Goal: Task Accomplishment & Management: Complete application form

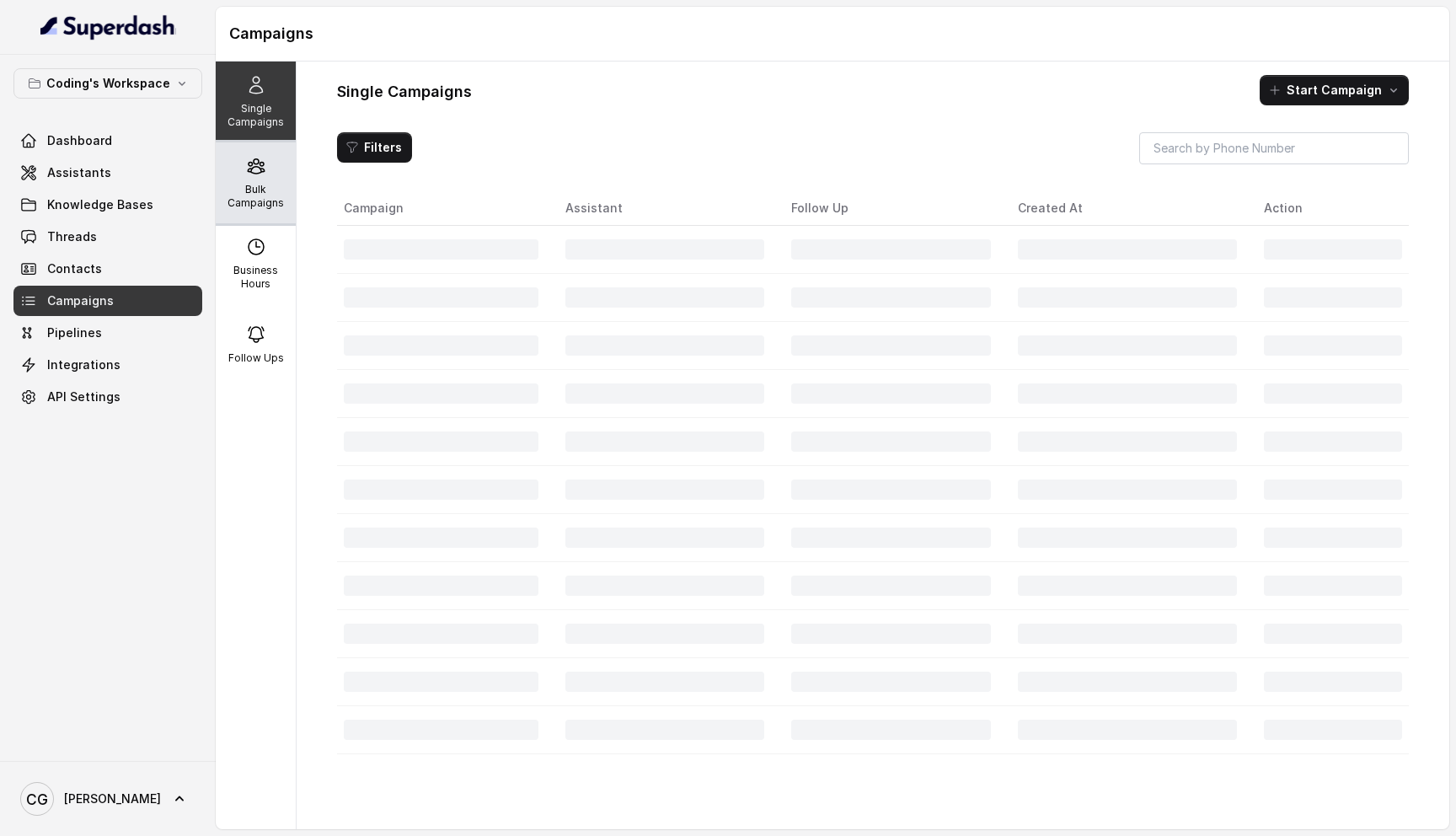
click at [255, 173] on icon at bounding box center [256, 166] width 20 height 20
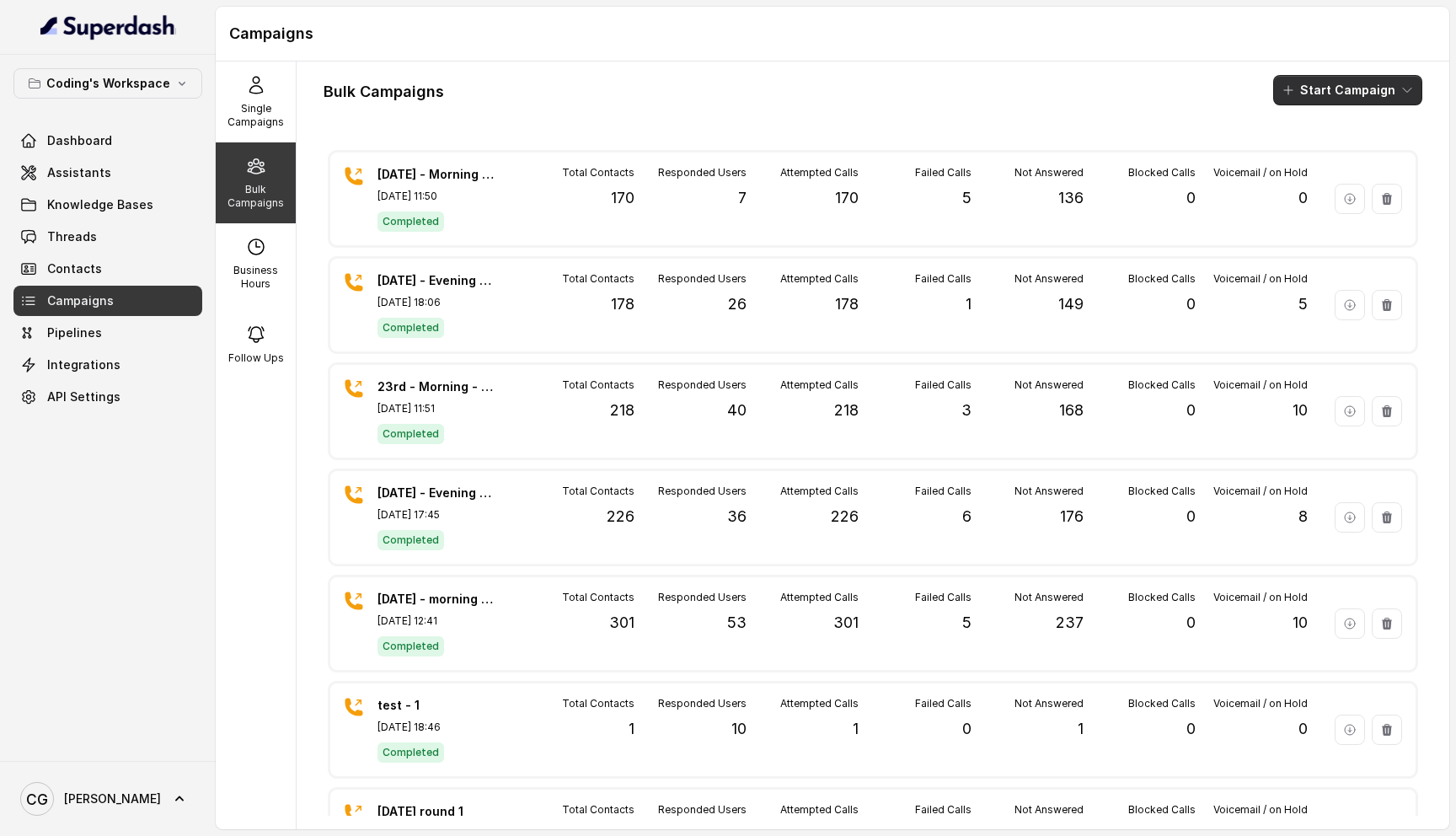
click at [1306, 93] on button "Start Campaign" at bounding box center [1347, 90] width 149 height 30
click at [1323, 151] on p "Call" at bounding box center [1318, 156] width 20 height 16
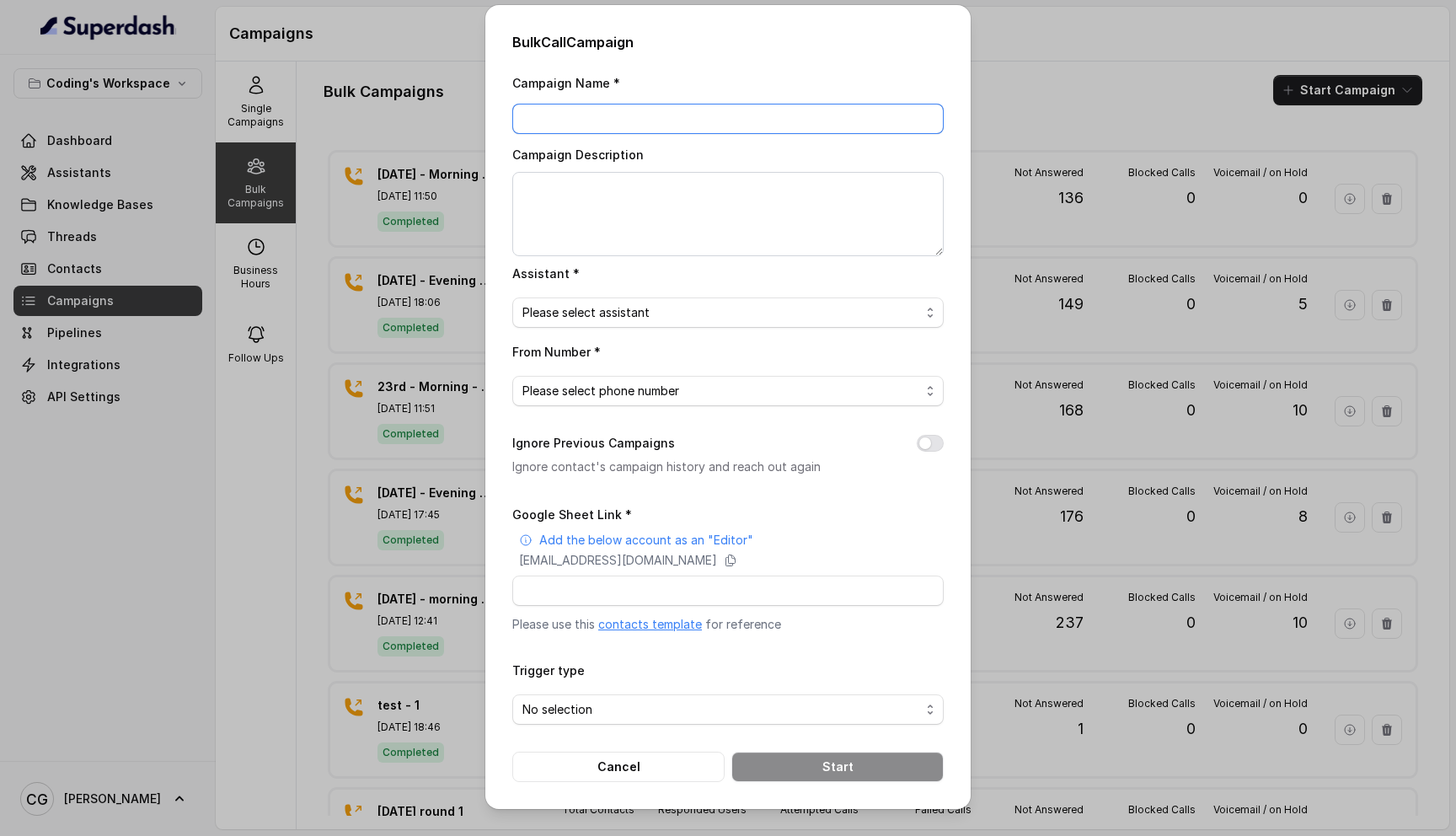
click at [649, 107] on input "Campaign Name *" at bounding box center [727, 118] width 431 height 30
click at [580, 120] on input "Campaign Name *" at bounding box center [727, 118] width 431 height 30
type input "24th Sept - Evening - 154"
click at [628, 204] on textarea "Campaign Description" at bounding box center [727, 214] width 431 height 84
paste textarea "24th Sept - Evening - 154"
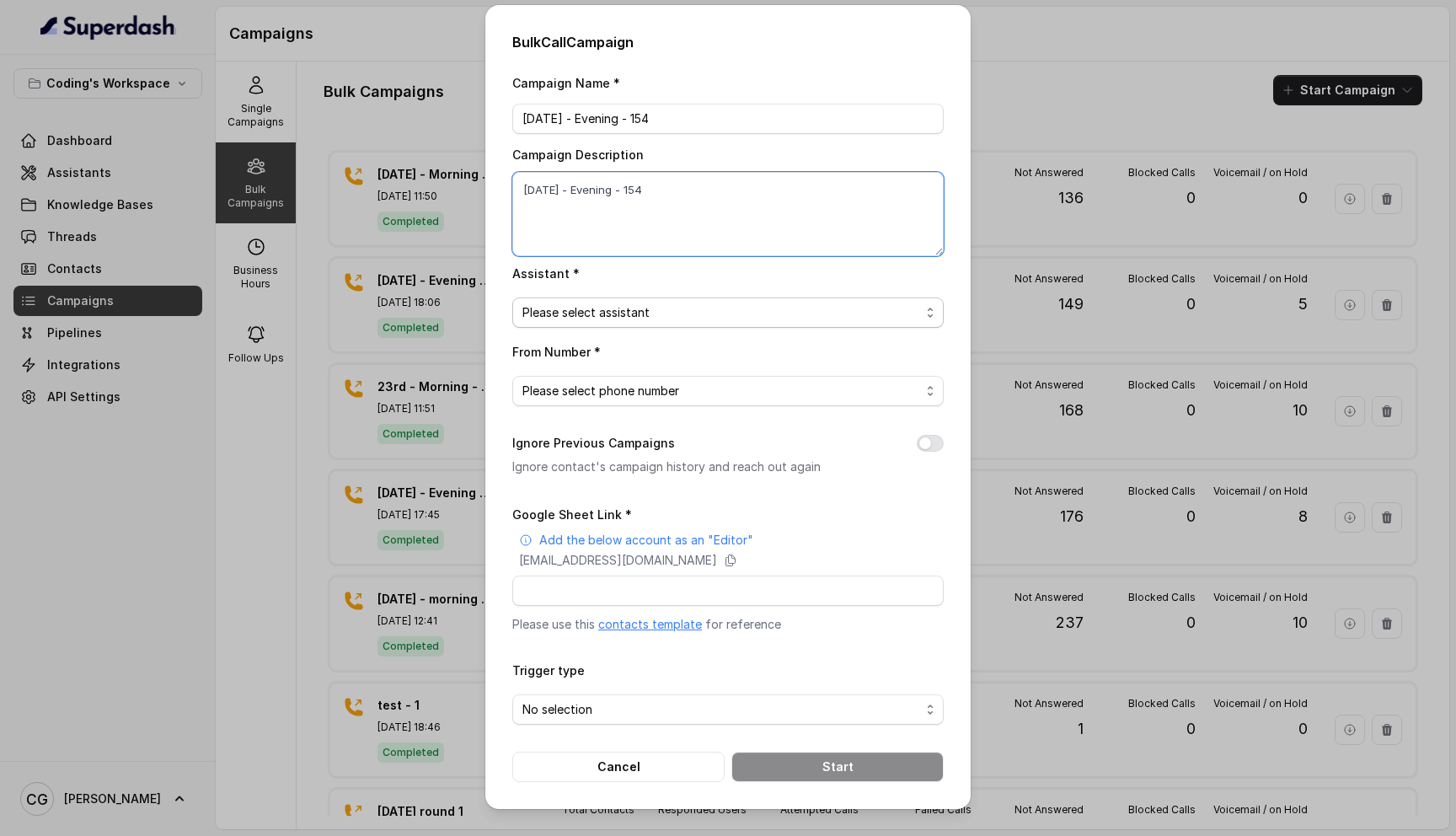
type textarea "24th Sept - Evening - 154"
click at [636, 312] on span "Please select assistant" at bounding box center [721, 312] width 397 height 20
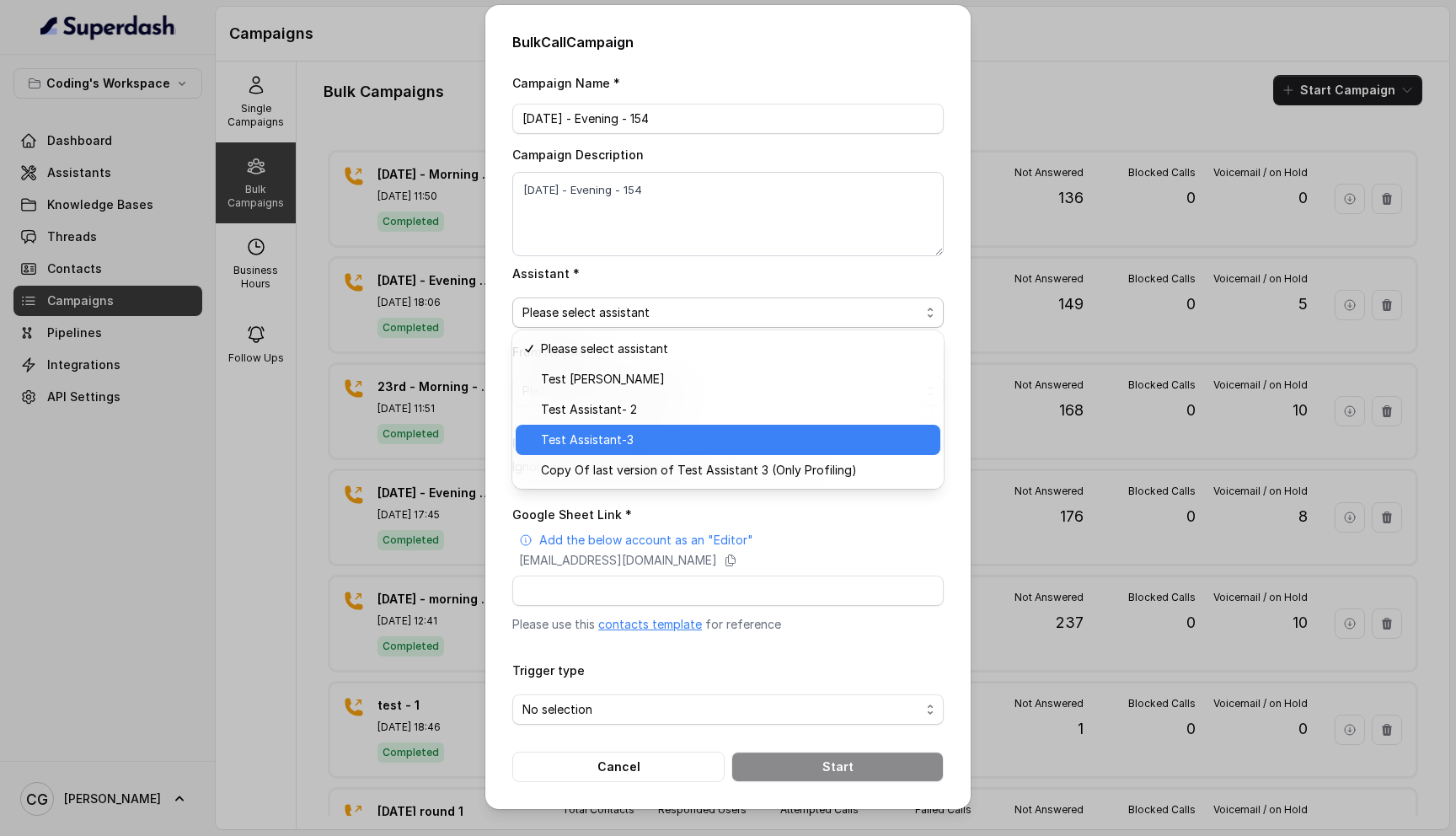
click at [629, 430] on span "Test Assistant-3" at bounding box center [735, 440] width 389 height 20
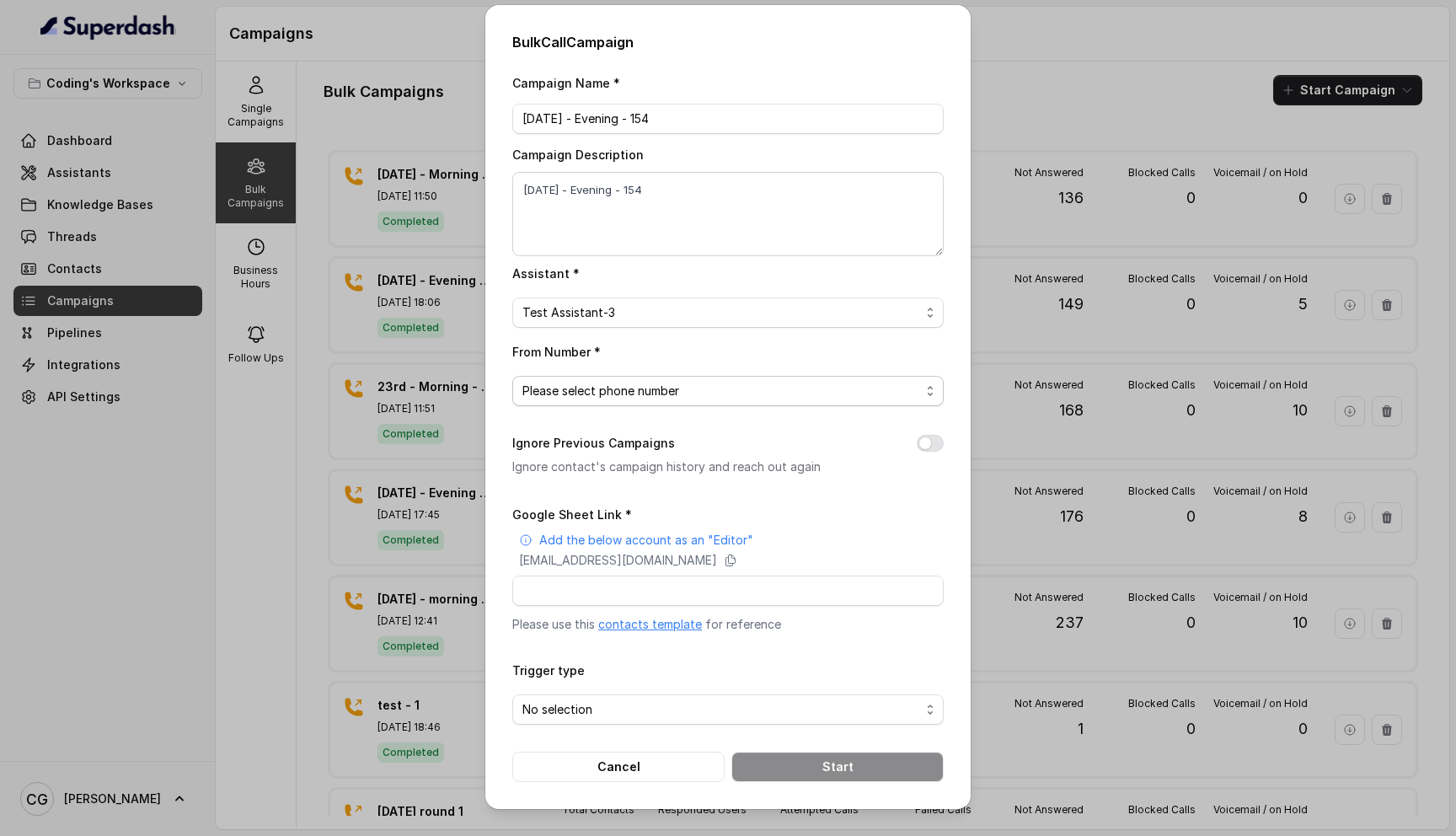
click at [689, 382] on span "Please select phone number" at bounding box center [721, 391] width 397 height 20
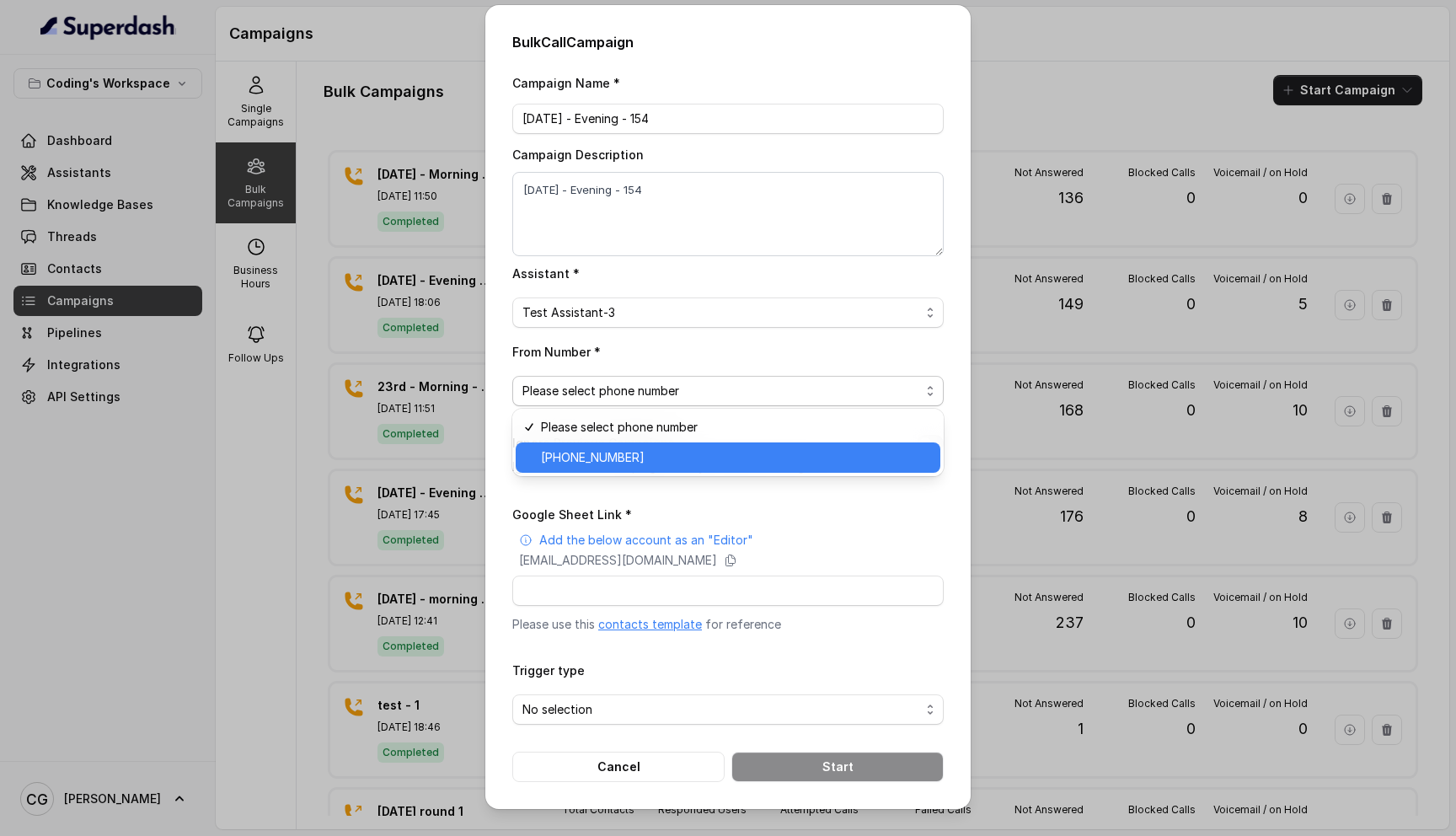
click at [657, 458] on span "+918035317789" at bounding box center [735, 457] width 389 height 20
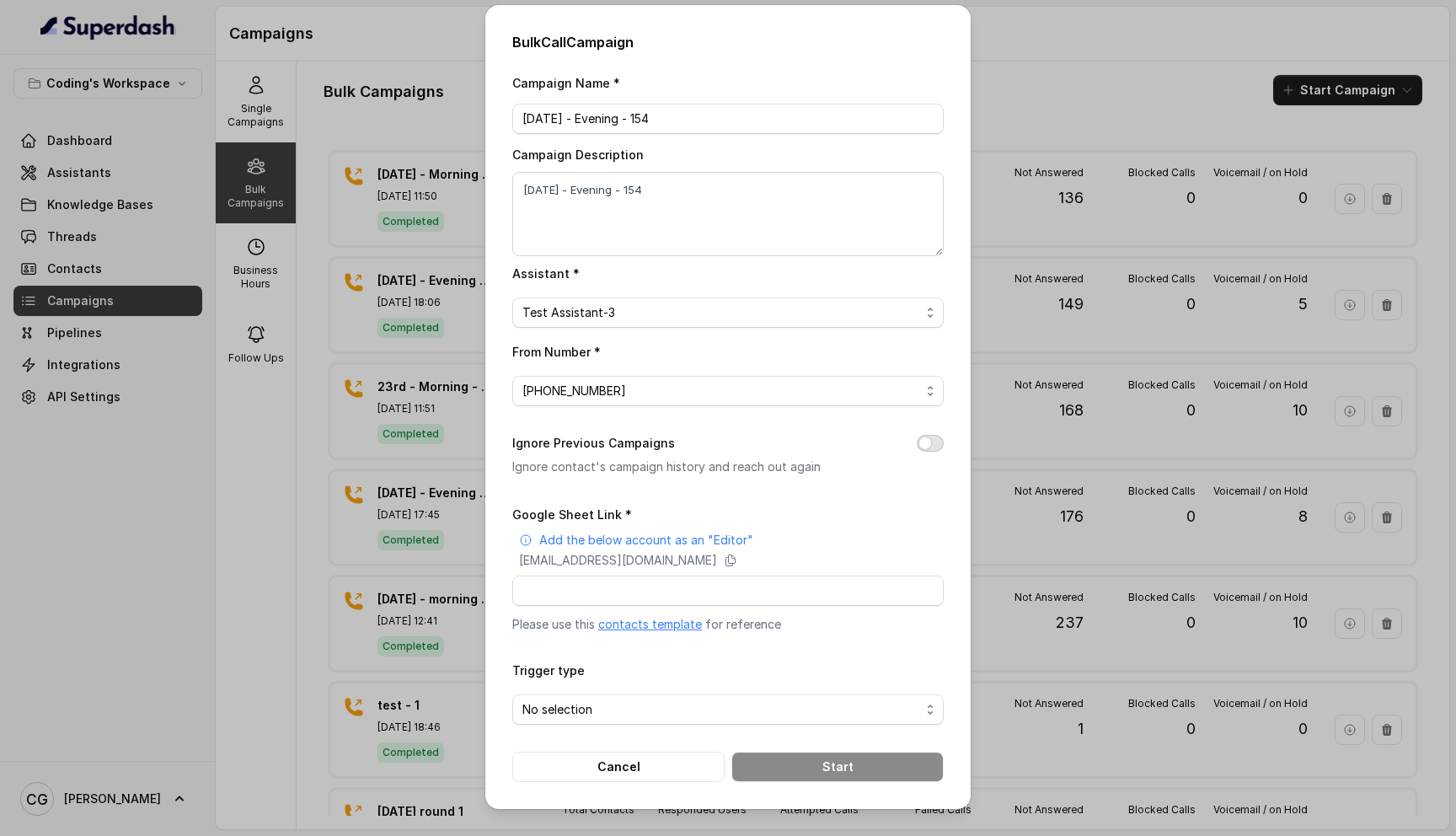
click at [935, 440] on button "Ignore Previous Campaigns" at bounding box center [929, 443] width 27 height 16
click at [688, 700] on span "No selection" at bounding box center [721, 710] width 397 height 20
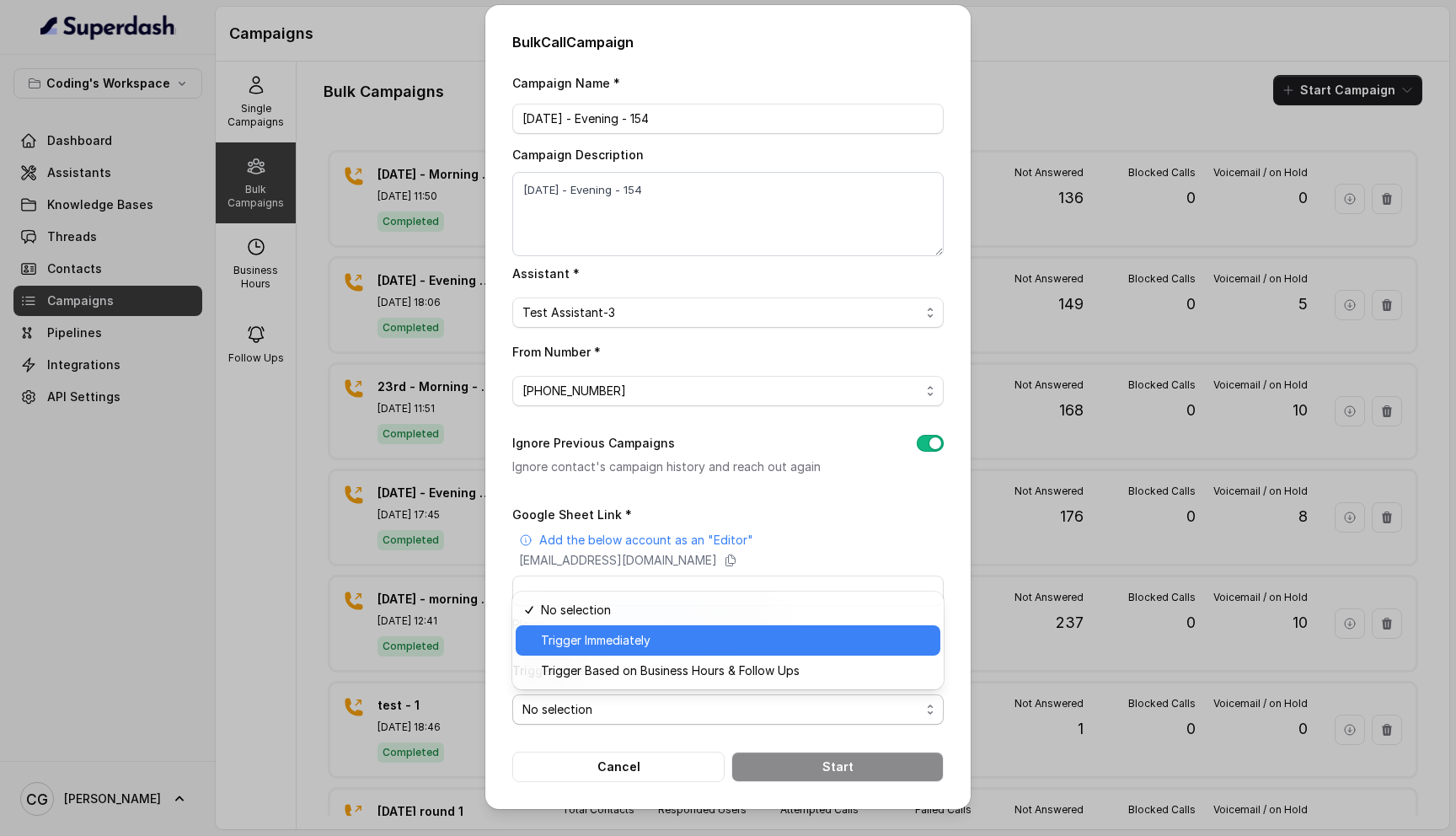
click at [674, 645] on span "Trigger Immediately" at bounding box center [735, 640] width 389 height 20
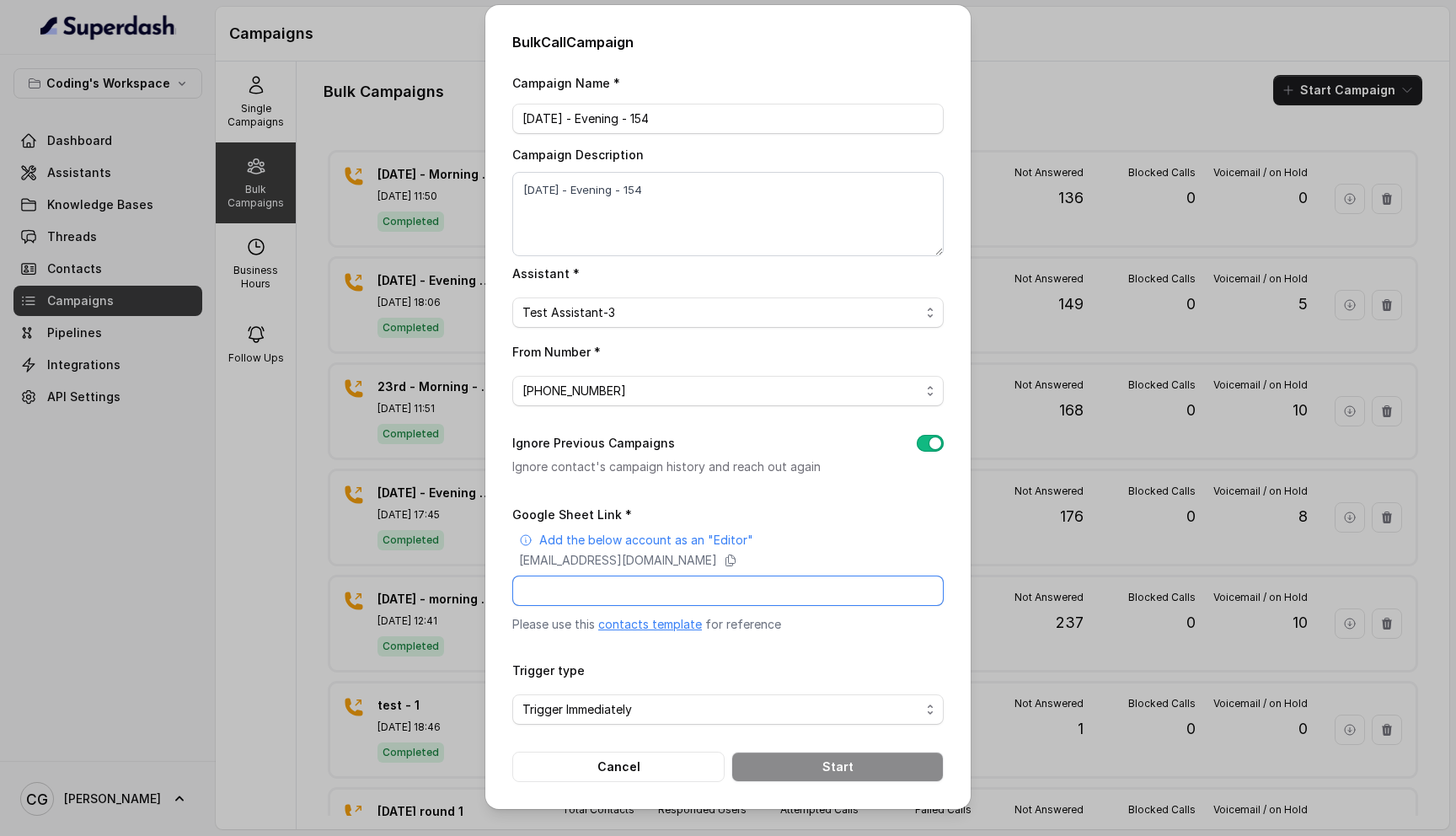
click at [723, 583] on input "Google Sheet Link *" at bounding box center [727, 590] width 431 height 30
paste input "https://docs.google.com/spreadsheets/d/1A2wboZQVYg-uMtBP2cpGqMON2KG2ZknB_TETAkn…"
type input "https://docs.google.com/spreadsheets/d/1A2wboZQVYg-uMtBP2cpGqMON2KG2ZknB_TETAkn…"
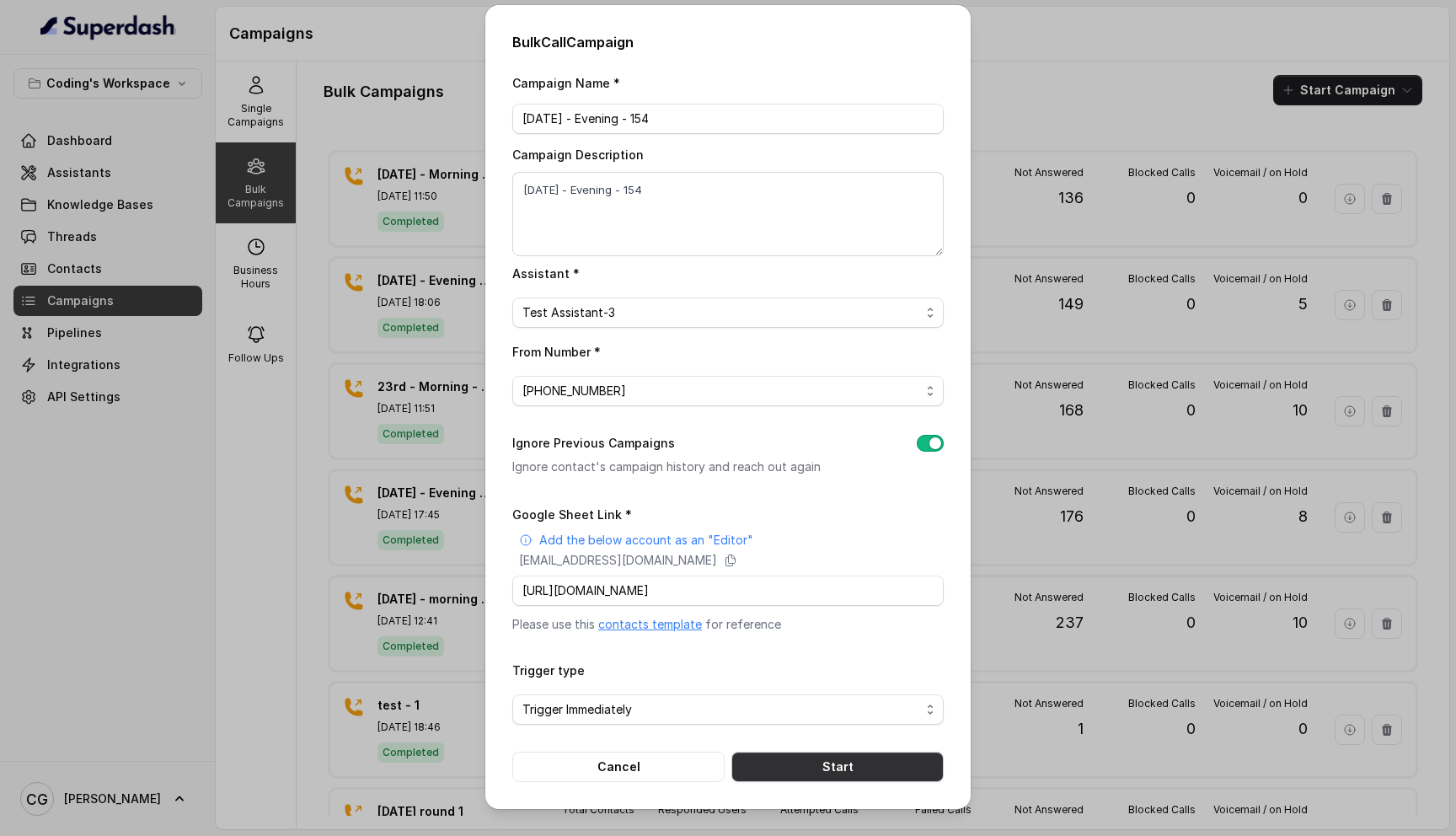
click at [840, 769] on button "Start" at bounding box center [837, 766] width 212 height 30
